Goal: Task Accomplishment & Management: Manage account settings

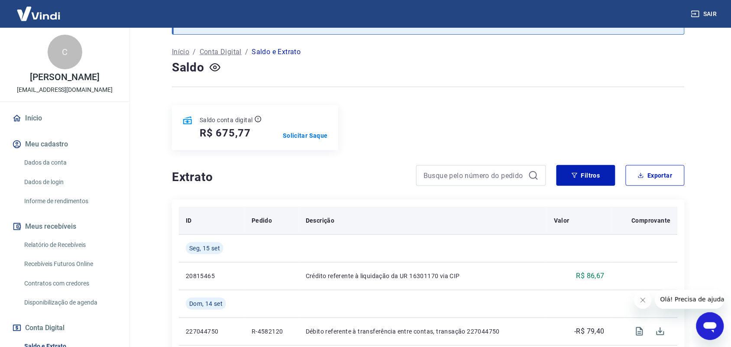
scroll to position [54, 0]
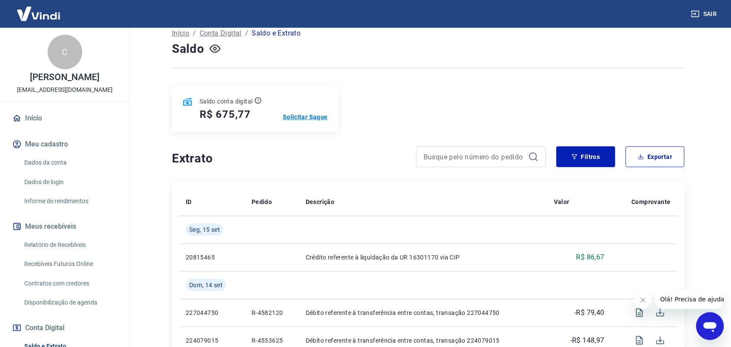
click at [307, 118] on p "Solicitar Saque" at bounding box center [305, 117] width 45 height 9
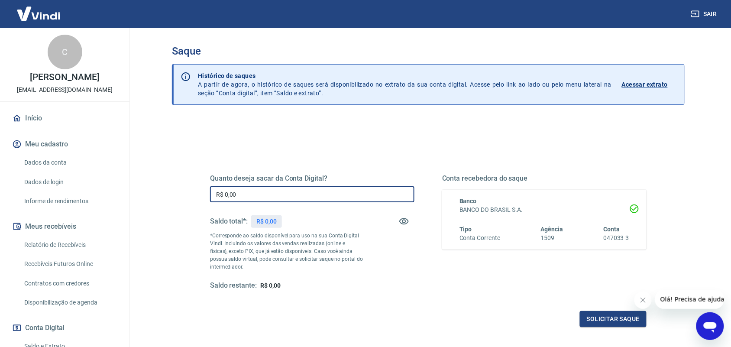
click at [288, 189] on input "R$ 0,00" at bounding box center [312, 194] width 204 height 16
drag, startPoint x: 288, startPoint y: 189, endPoint x: 96, endPoint y: 187, distance: 192.3
click at [96, 187] on div "Sair C Carla Danielle da Silva Morais carladanielle@levioraalimentos.com.br Iní…" at bounding box center [365, 173] width 731 height 347
paste input "283,17"
type input "R$ 283,17"
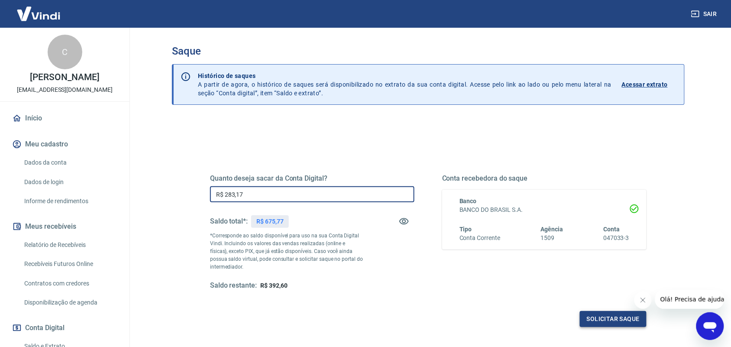
click at [596, 316] on button "Solicitar saque" at bounding box center [613, 319] width 67 height 16
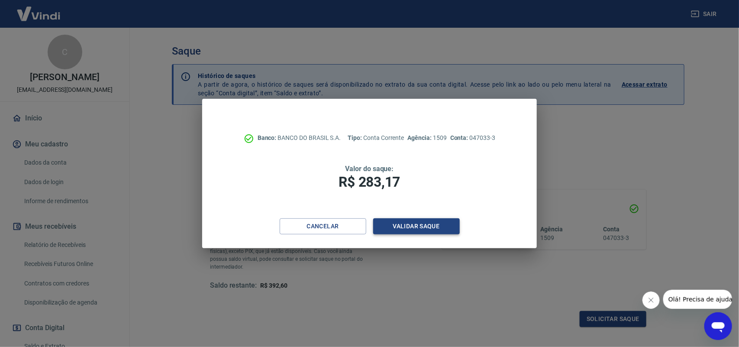
click at [398, 221] on button "Validar saque" at bounding box center [416, 226] width 87 height 16
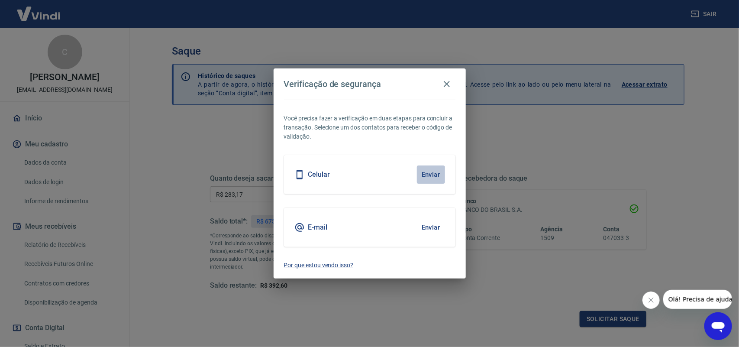
click at [434, 165] on button "Enviar" at bounding box center [431, 174] width 28 height 18
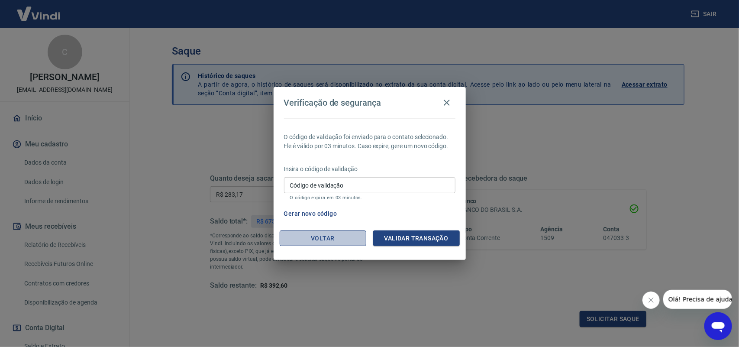
click at [329, 233] on button "Voltar" at bounding box center [323, 238] width 87 height 16
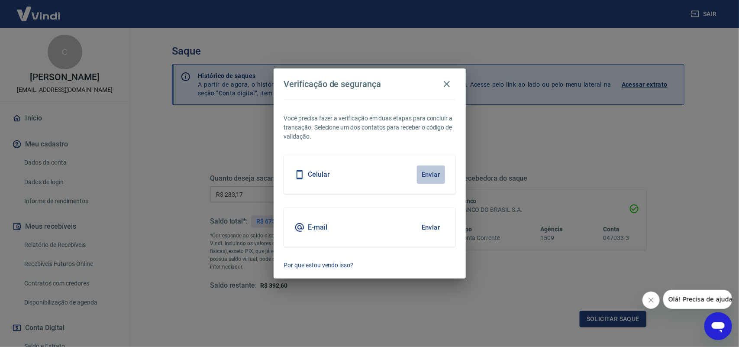
click at [425, 176] on button "Enviar" at bounding box center [431, 174] width 28 height 18
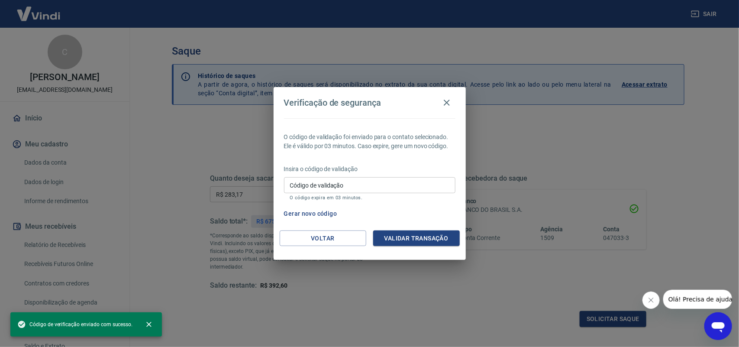
click at [420, 174] on div "Insira o código de validação Código de validação Código de validação O código e…" at bounding box center [369, 184] width 171 height 38
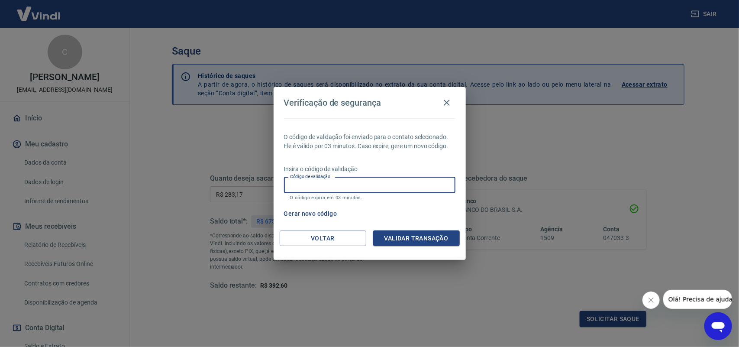
click at [350, 183] on input "Código de validação" at bounding box center [369, 185] width 171 height 16
type input "201510"
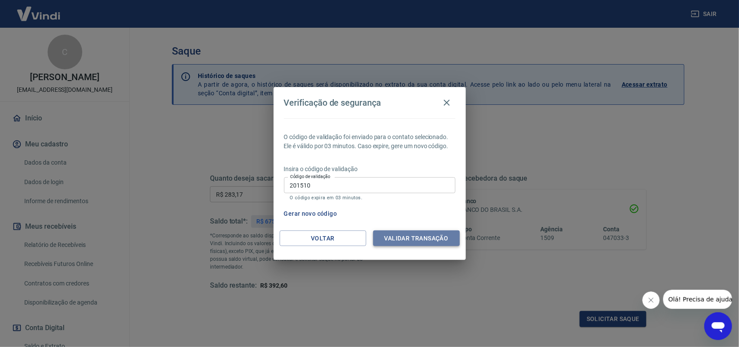
click at [393, 243] on button "Validar transação" at bounding box center [416, 238] width 87 height 16
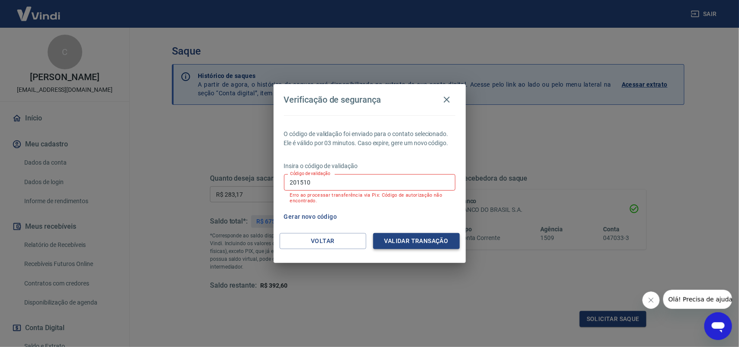
click at [405, 235] on button "Validar transação" at bounding box center [416, 241] width 87 height 16
click at [449, 103] on icon "button" at bounding box center [447, 99] width 10 height 10
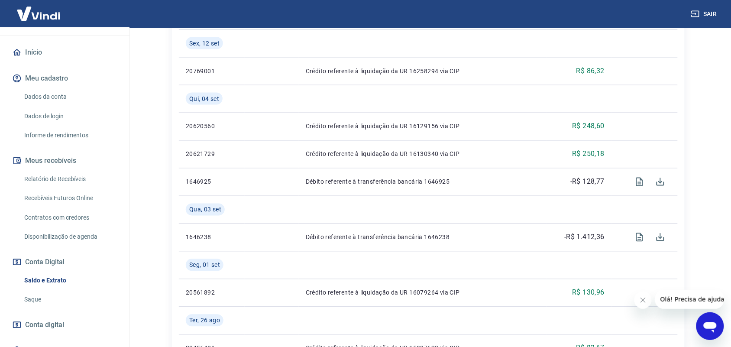
scroll to position [108, 0]
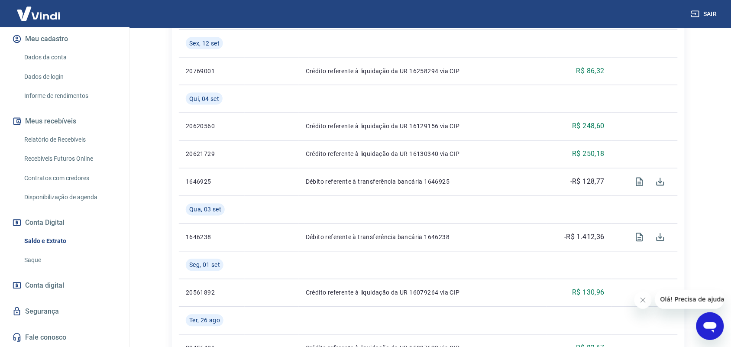
click at [77, 144] on link "Relatório de Recebíveis" at bounding box center [70, 140] width 98 height 18
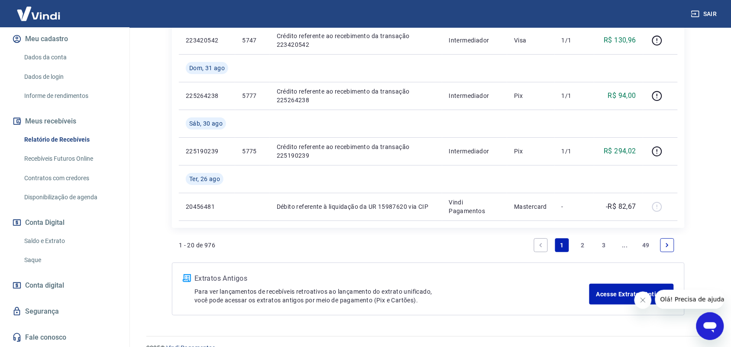
scroll to position [866, 0]
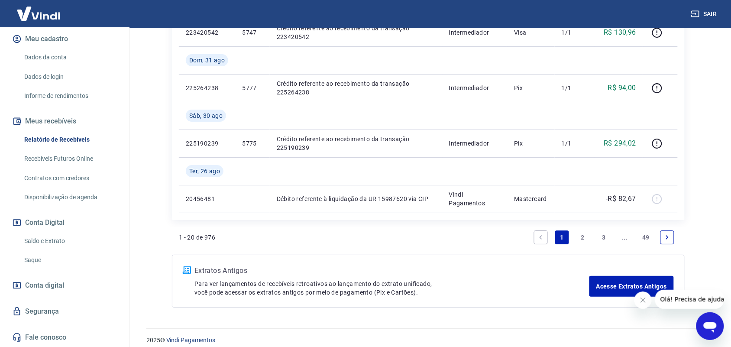
click at [581, 238] on link "2" at bounding box center [583, 237] width 14 height 14
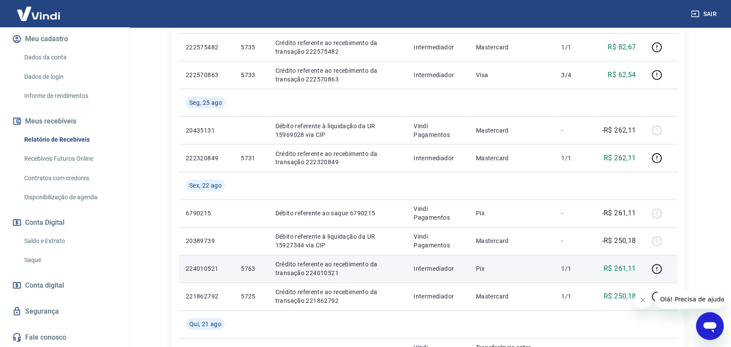
scroll to position [379, 0]
